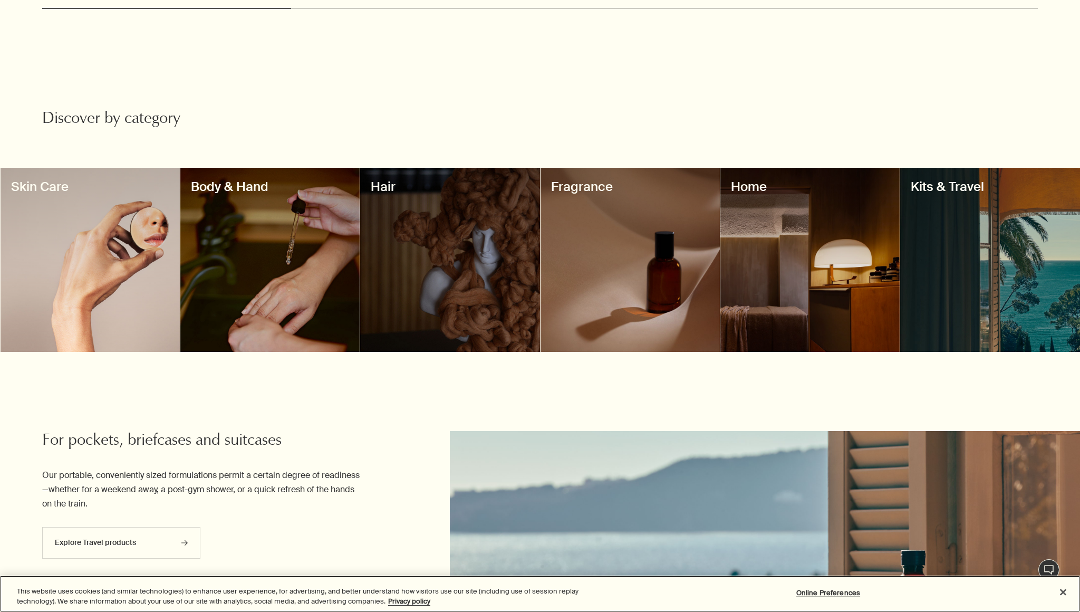
scroll to position [820, 0]
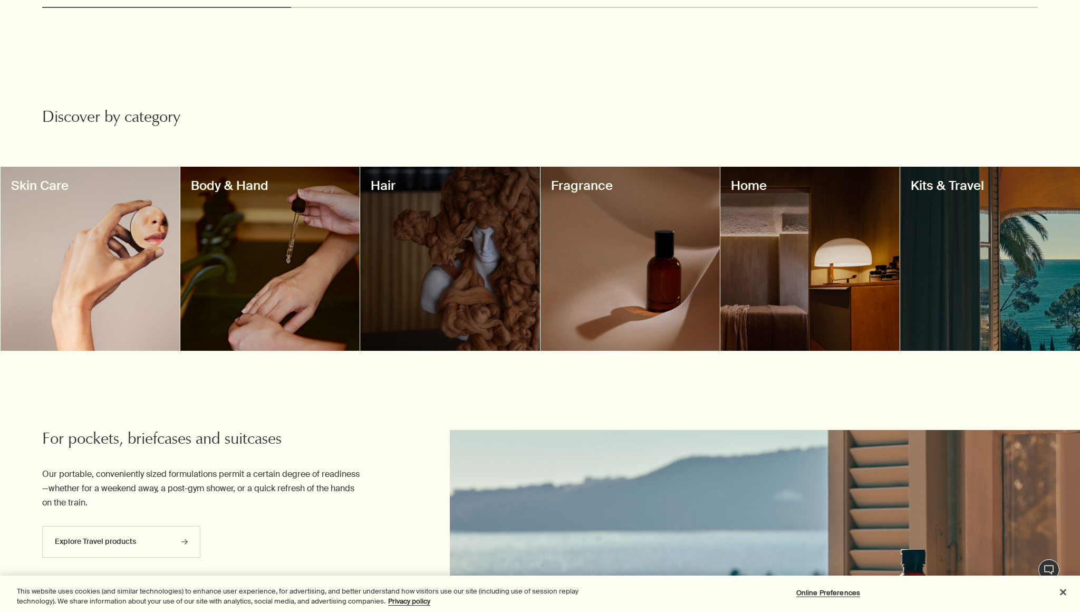
click at [771, 189] on div at bounding box center [809, 259] width 179 height 184
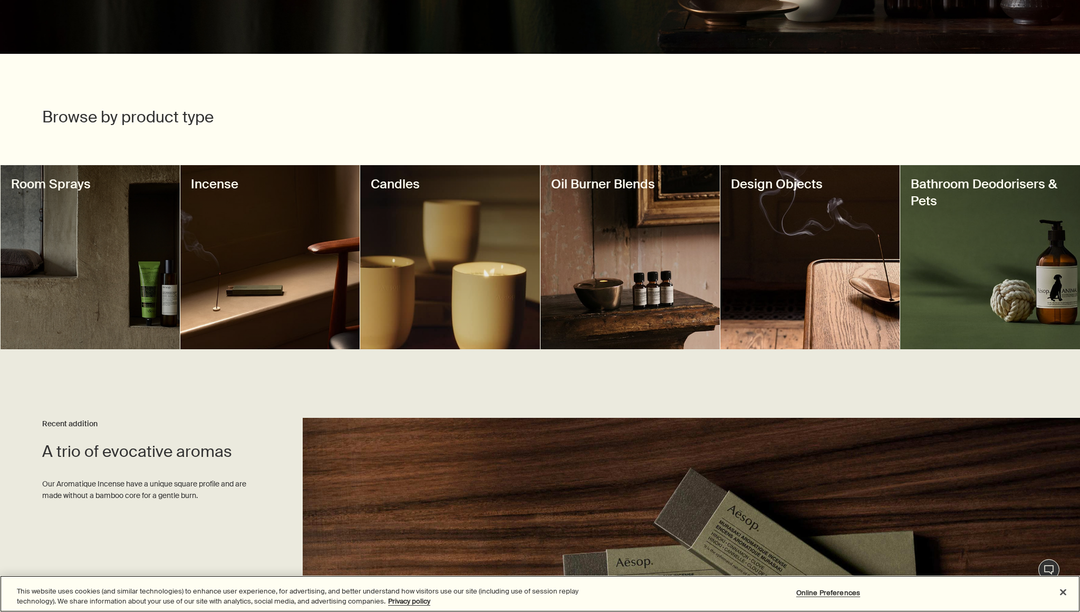
scroll to position [252, 0]
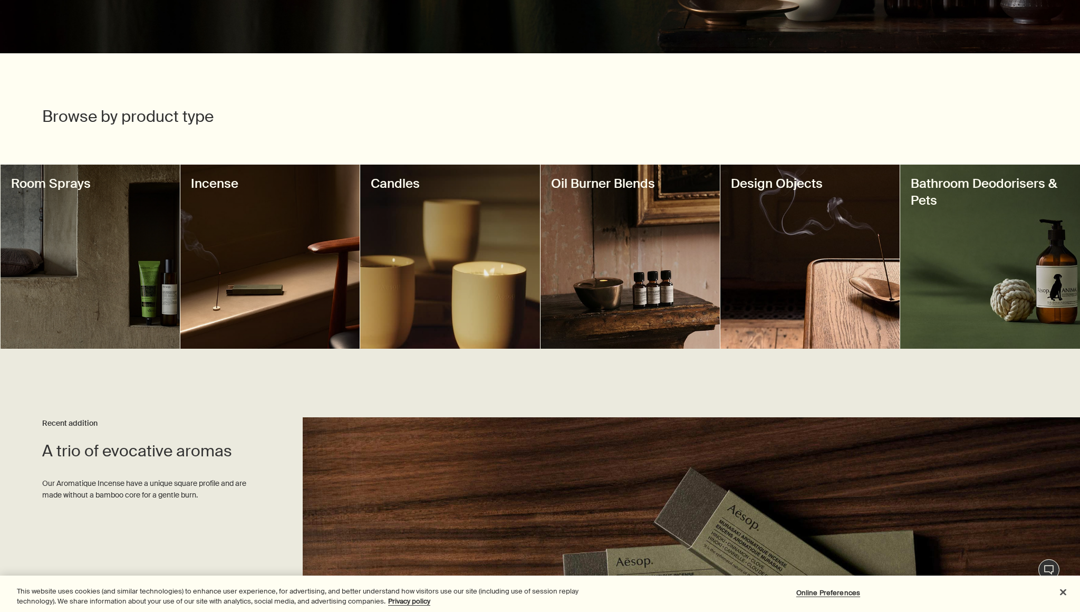
click at [792, 189] on h3 "Design Objects" at bounding box center [810, 183] width 158 height 17
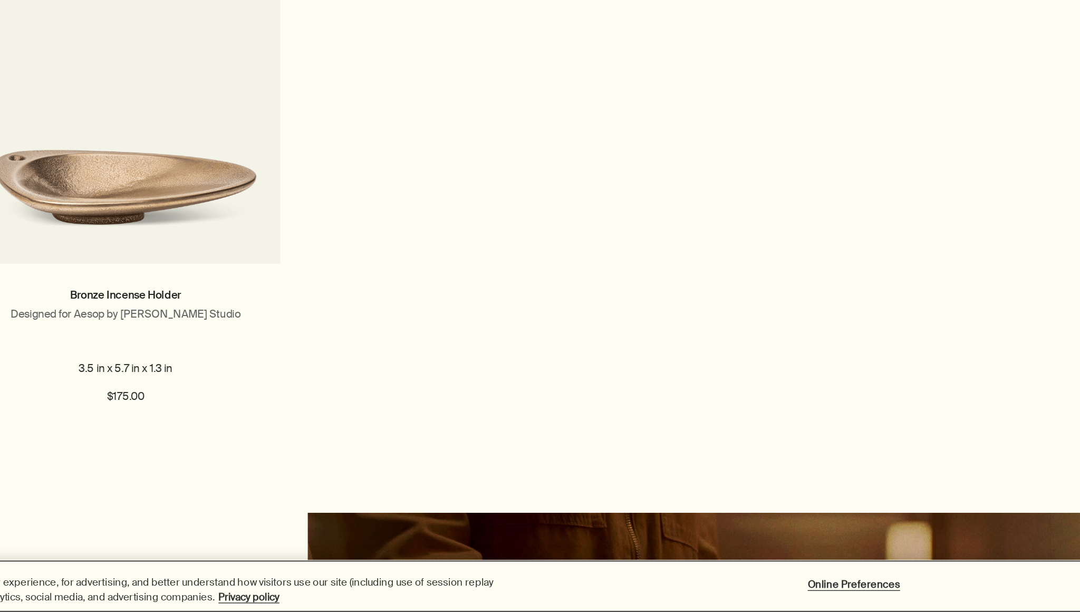
scroll to position [205, 0]
